Goal: Task Accomplishment & Management: Use online tool/utility

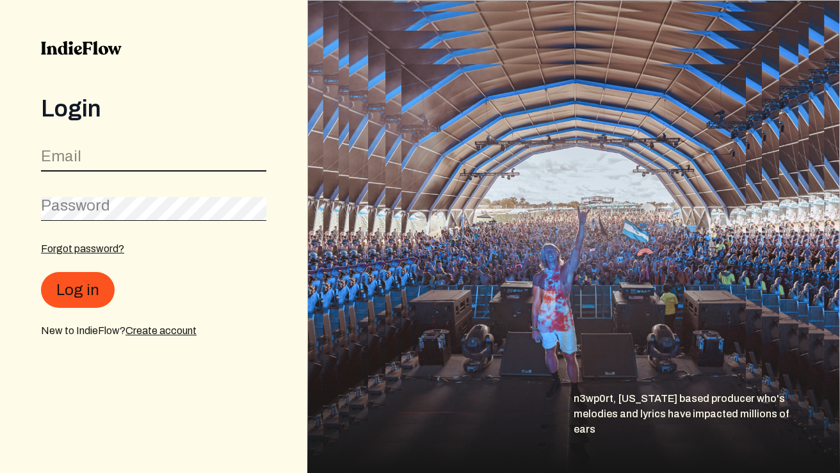
type input "[EMAIL_ADDRESS][DOMAIN_NAME]"
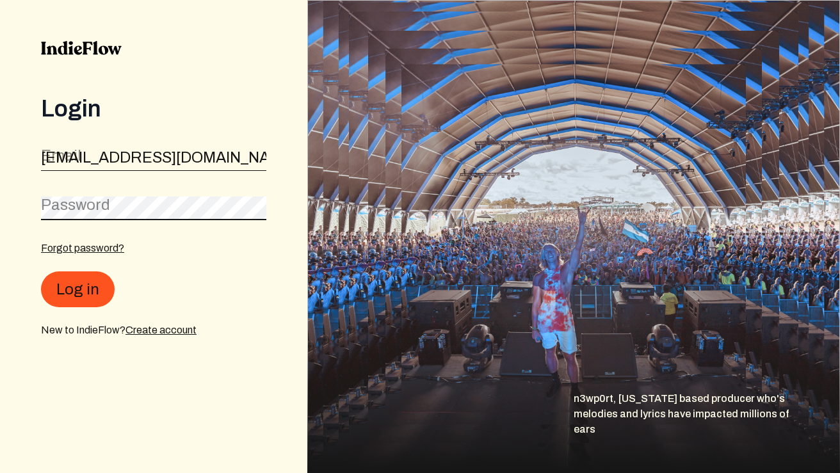
click at [76, 290] on button "Log in" at bounding box center [78, 289] width 74 height 36
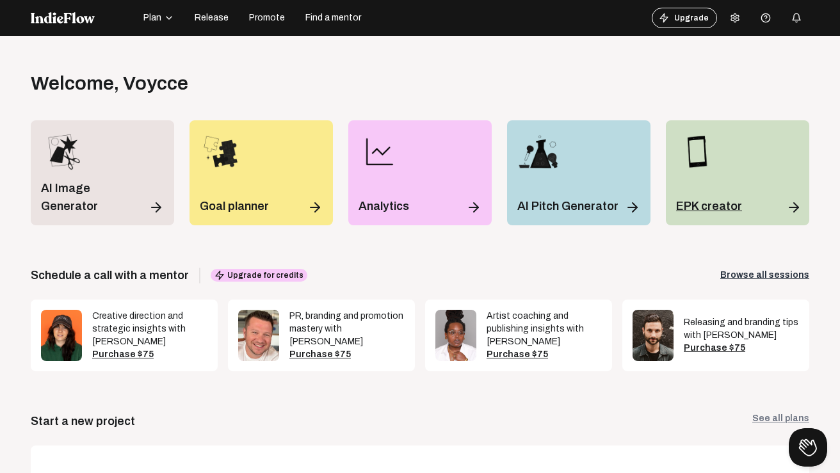
click at [740, 206] on div "EPK creator" at bounding box center [737, 206] width 123 height 18
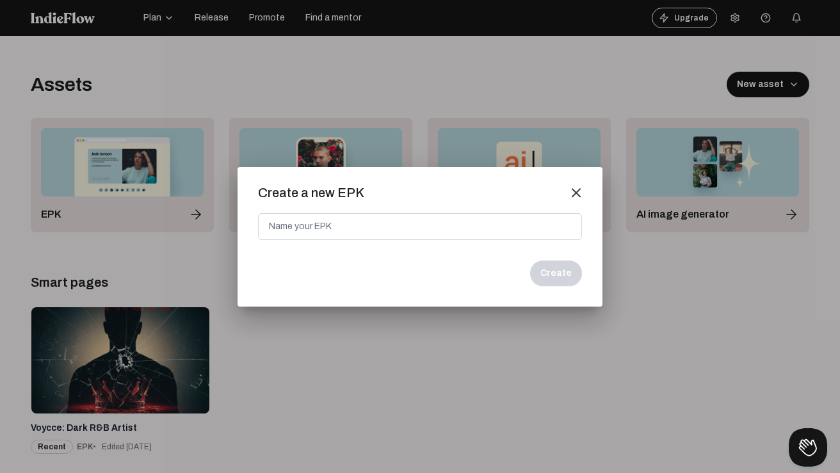
click at [577, 192] on mat-icon "close" at bounding box center [576, 193] width 12 height 12
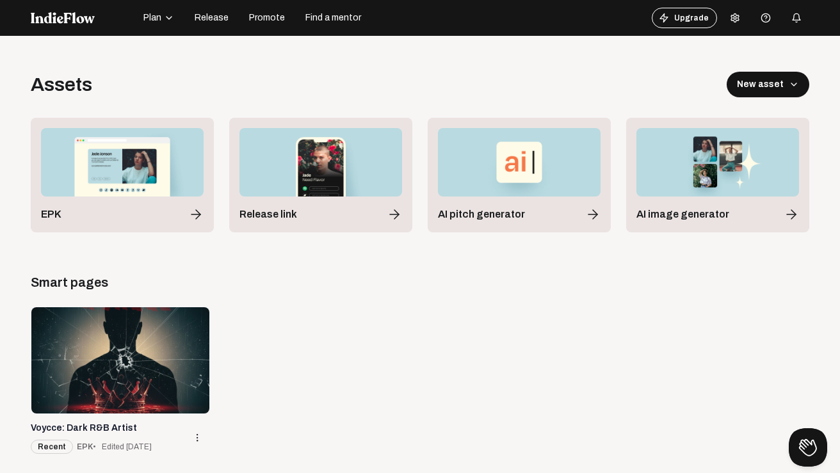
click at [175, 400] on div at bounding box center [120, 360] width 178 height 106
